Goal: Find specific page/section: Find specific page/section

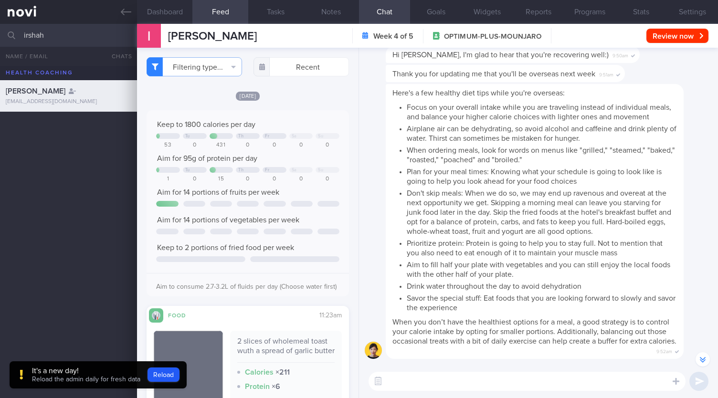
select select "8"
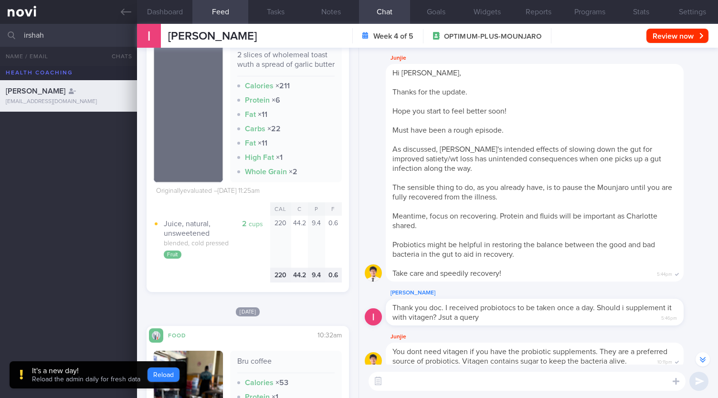
click at [162, 374] on button "Reload" at bounding box center [164, 375] width 32 height 14
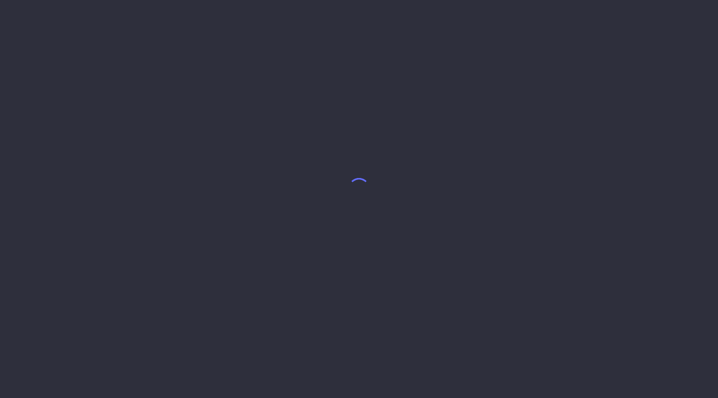
select select "8"
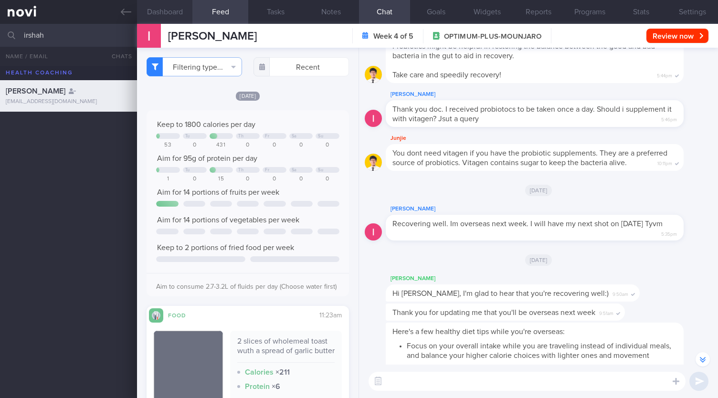
click at [161, 14] on button "Dashboard" at bounding box center [164, 12] width 55 height 24
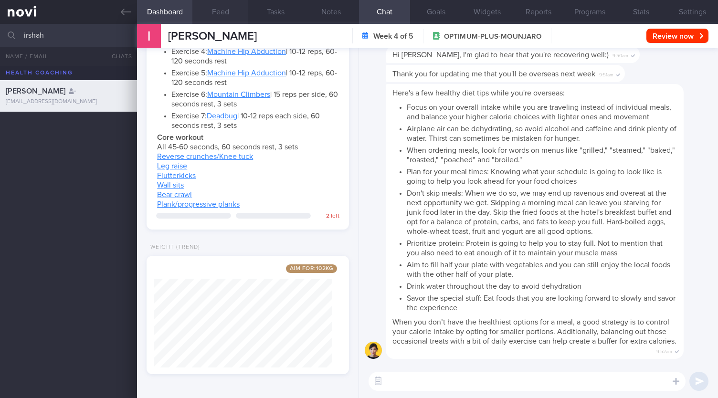
click at [210, 15] on button "Feed" at bounding box center [219, 12] width 55 height 24
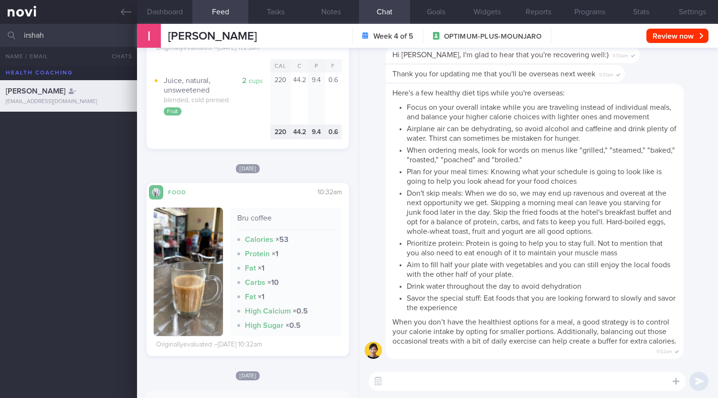
scroll to position [764, 0]
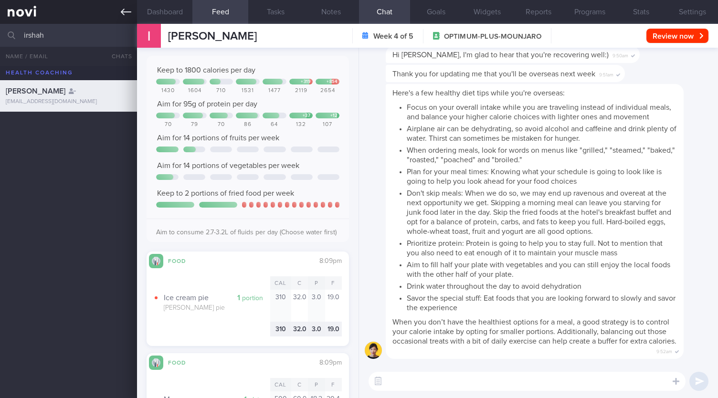
drag, startPoint x: 29, startPoint y: 20, endPoint x: 0, endPoint y: 1, distance: 34.2
click at [0, 1] on div "Patients New Users Coaches irshah All active patients Assigned patients All act…" at bounding box center [359, 199] width 718 height 398
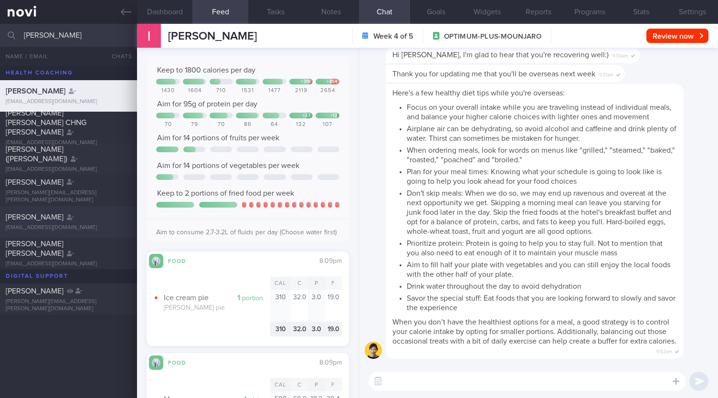
type input "sarah"
drag, startPoint x: 94, startPoint y: 220, endPoint x: 107, endPoint y: 215, distance: 14.2
click at [95, 221] on div "Sarah Daud" at bounding box center [67, 218] width 123 height 10
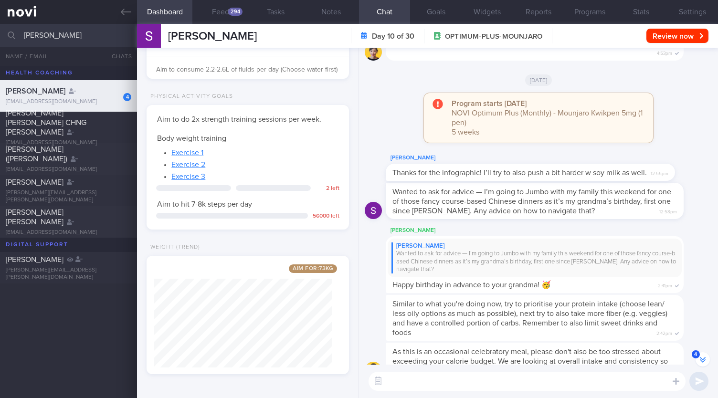
scroll to position [242, 0]
click at [226, 21] on button "Feed 294" at bounding box center [219, 12] width 55 height 24
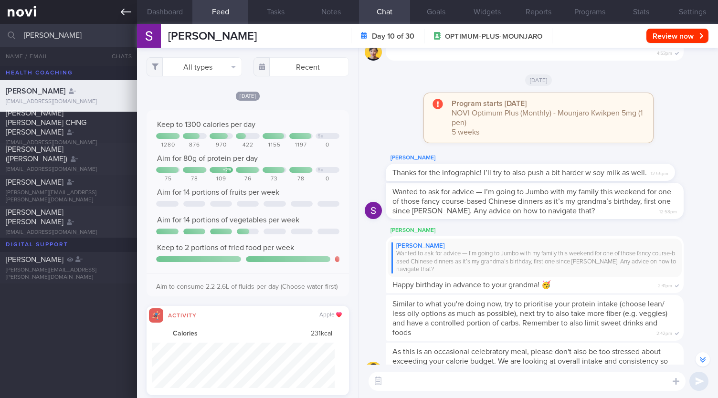
click at [126, 12] on icon at bounding box center [126, 12] width 11 height 7
